Goal: Book appointment/travel/reservation

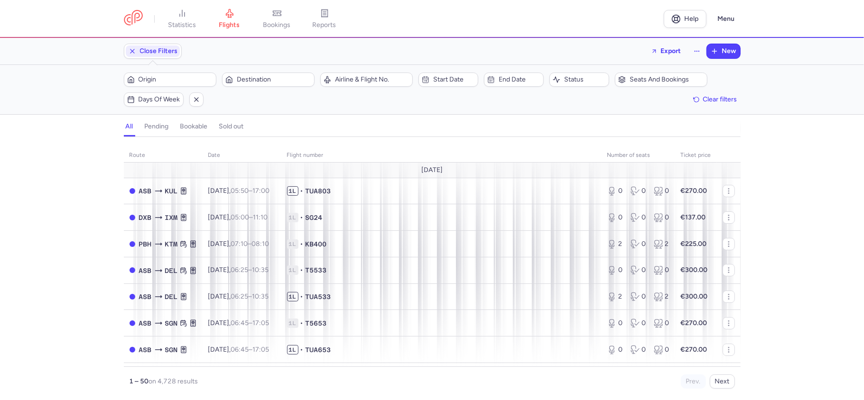
click at [186, 76] on span "Origin" at bounding box center [176, 80] width 74 height 8
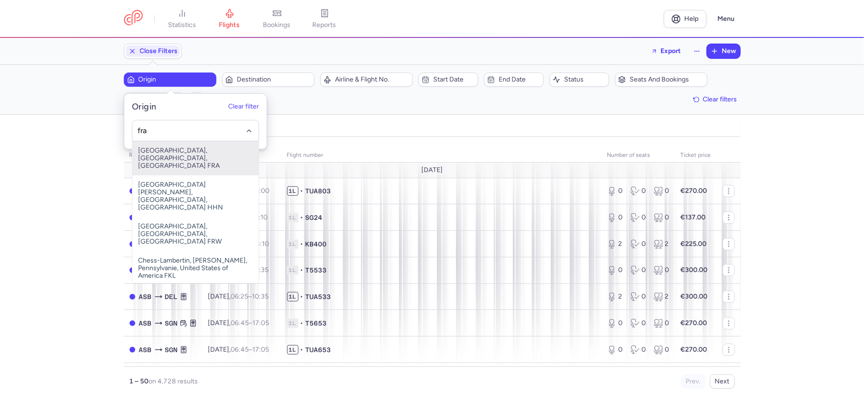
click at [195, 160] on span "[GEOGRAPHIC_DATA], [GEOGRAPHIC_DATA], [GEOGRAPHIC_DATA] FRA" at bounding box center [195, 158] width 126 height 34
type input "fra"
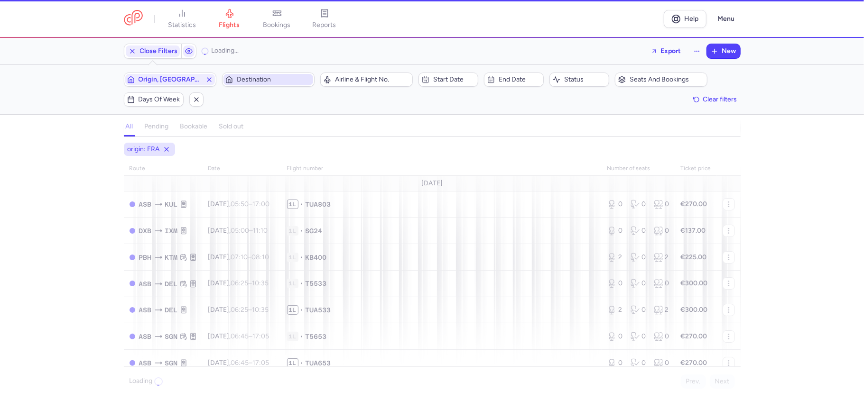
click at [266, 80] on span "Destination" at bounding box center [274, 80] width 74 height 8
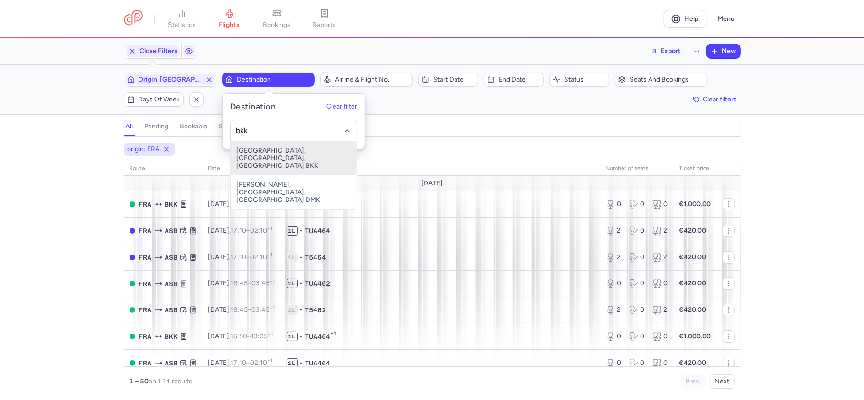
click at [286, 151] on span "[GEOGRAPHIC_DATA], [GEOGRAPHIC_DATA], [GEOGRAPHIC_DATA] BKK" at bounding box center [294, 158] width 126 height 34
type input "bkk"
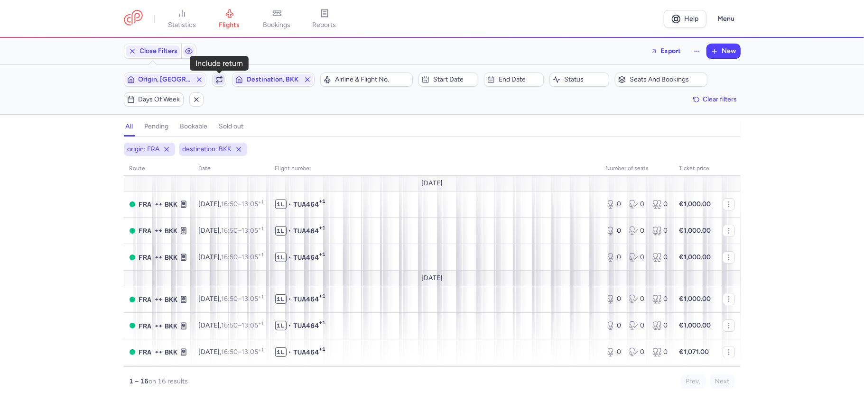
click at [219, 81] on icon "button" at bounding box center [219, 80] width 8 height 8
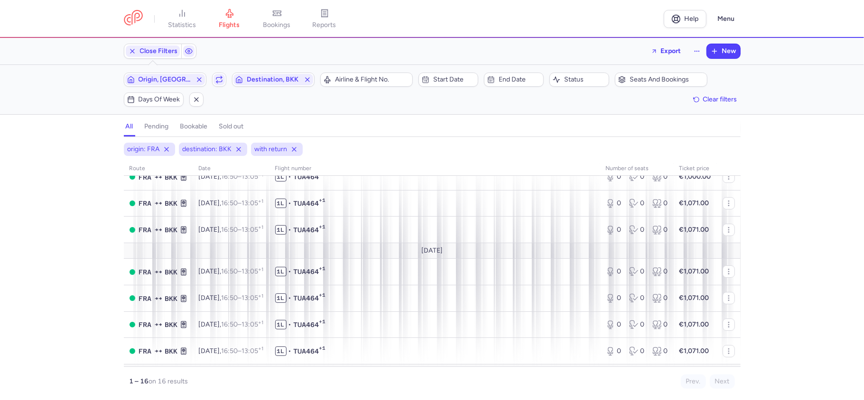
scroll to position [295, 0]
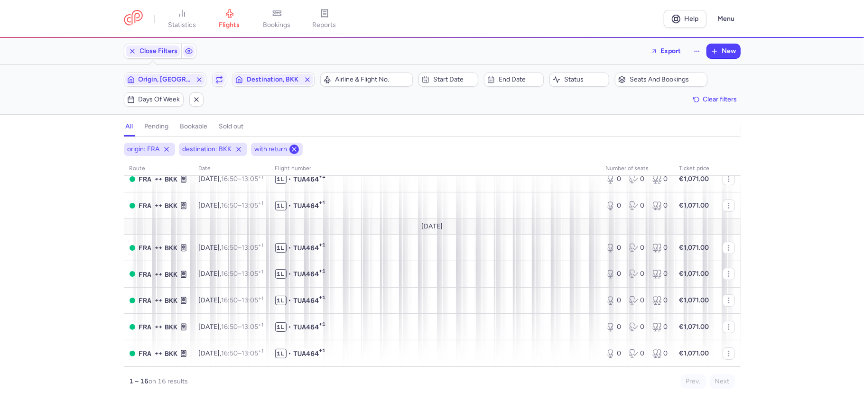
click at [292, 147] on icon at bounding box center [294, 150] width 8 height 8
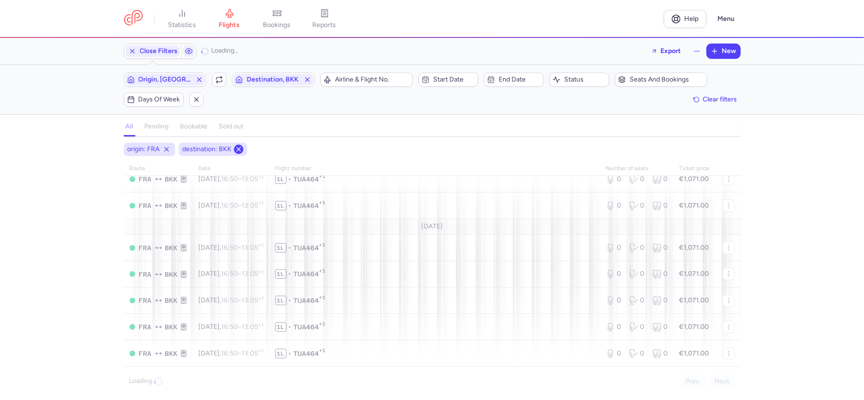
click at [240, 148] on icon at bounding box center [239, 150] width 8 height 8
click at [266, 83] on span "Destination" at bounding box center [274, 80] width 74 height 8
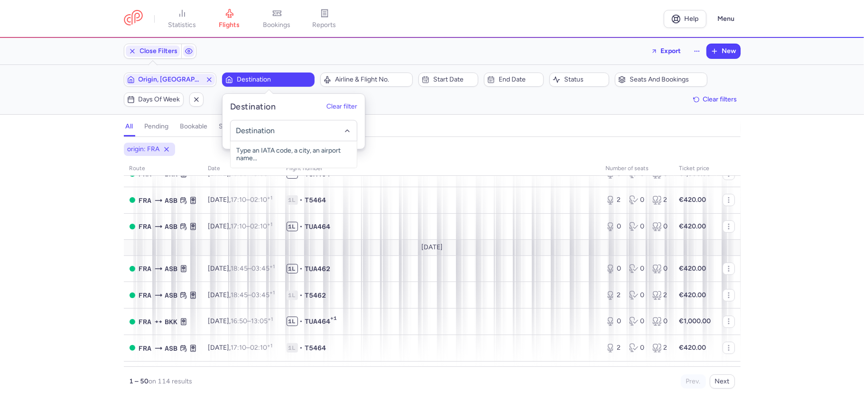
scroll to position [316, 0]
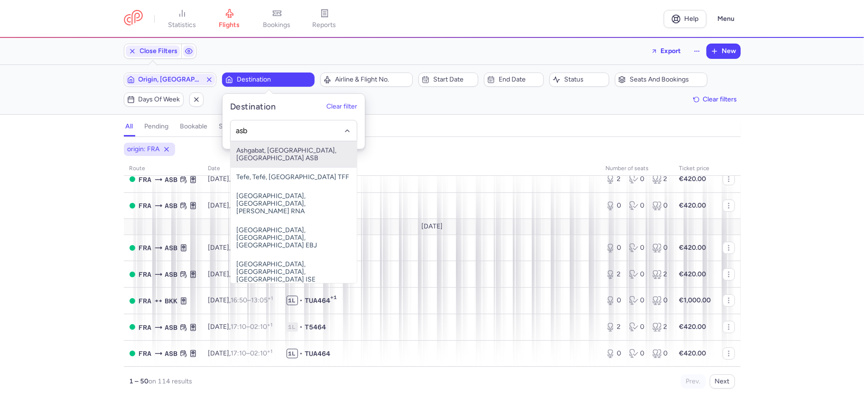
click at [296, 151] on span "Ashgabat, [GEOGRAPHIC_DATA], [GEOGRAPHIC_DATA] ASB" at bounding box center [294, 154] width 126 height 27
type input "asb"
